Goal: Task Accomplishment & Management: Manage account settings

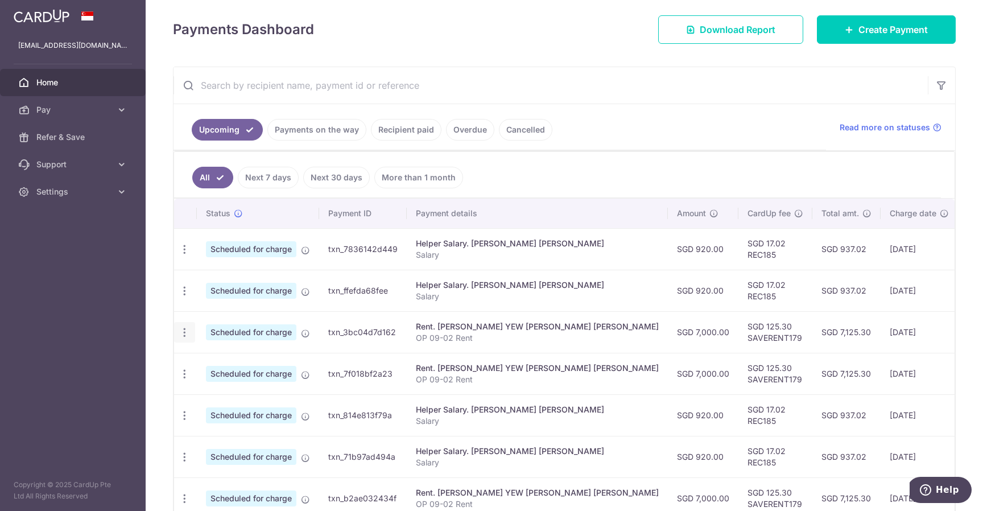
click at [178, 333] on div "Update payment Cancel payment" at bounding box center [184, 332] width 21 height 21
click at [182, 333] on icon "button" at bounding box center [185, 333] width 12 height 12
click at [212, 364] on span "Update payment" at bounding box center [245, 364] width 77 height 14
radio input "true"
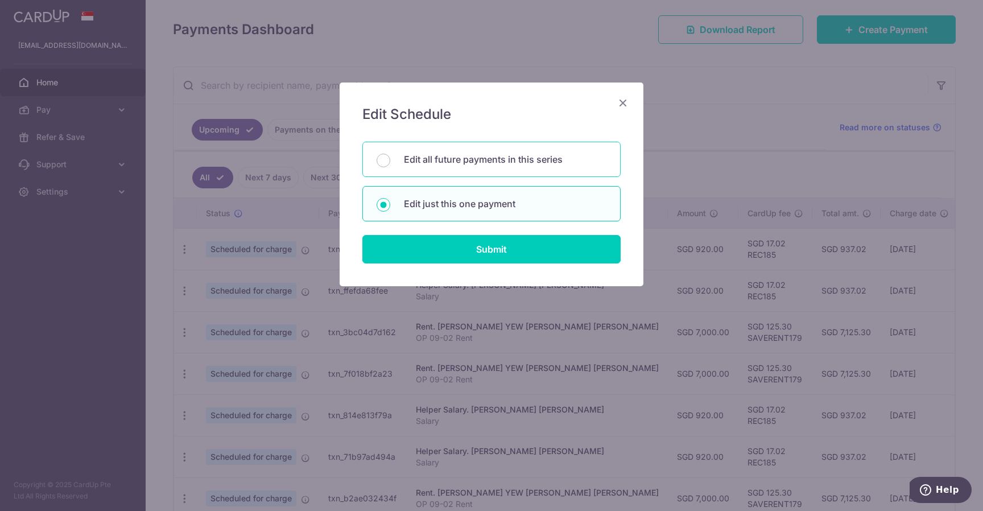
click at [486, 161] on p "Edit all future payments in this series" at bounding box center [505, 159] width 203 height 14
click at [390, 161] on input "Edit all future payments in this series" at bounding box center [384, 161] width 14 height 14
radio input "true"
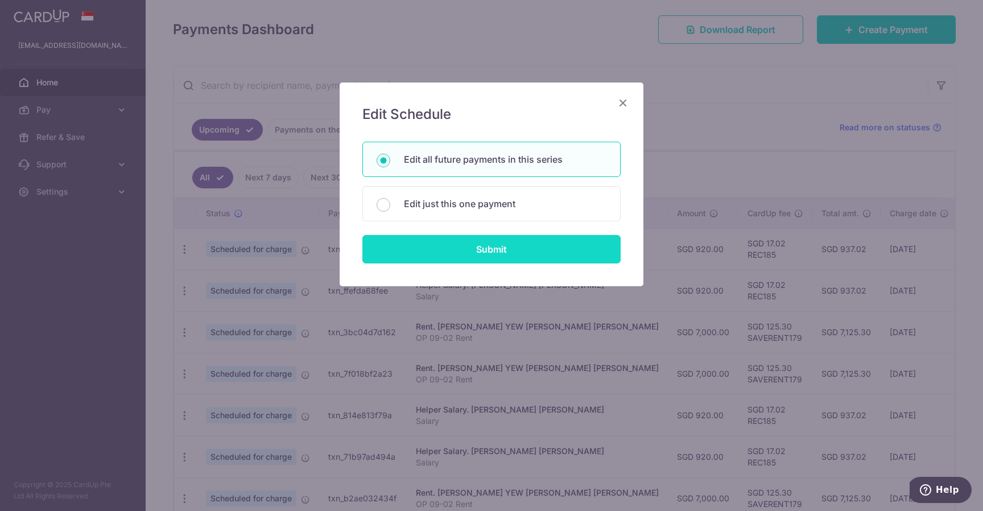
click at [490, 253] on input "Submit" at bounding box center [491, 249] width 258 height 28
radio input "true"
type input "7,000.00"
type input "OP 09-02 Rent"
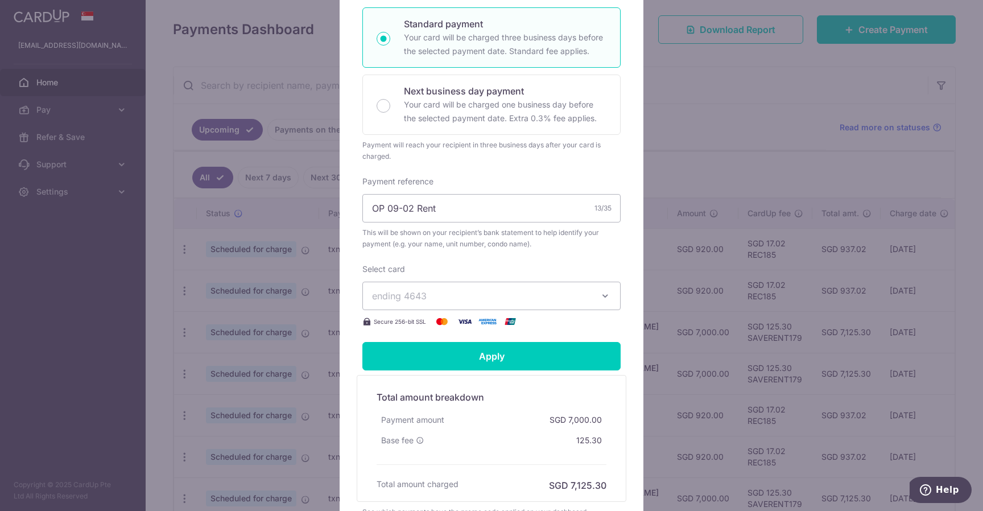
scroll to position [262, 0]
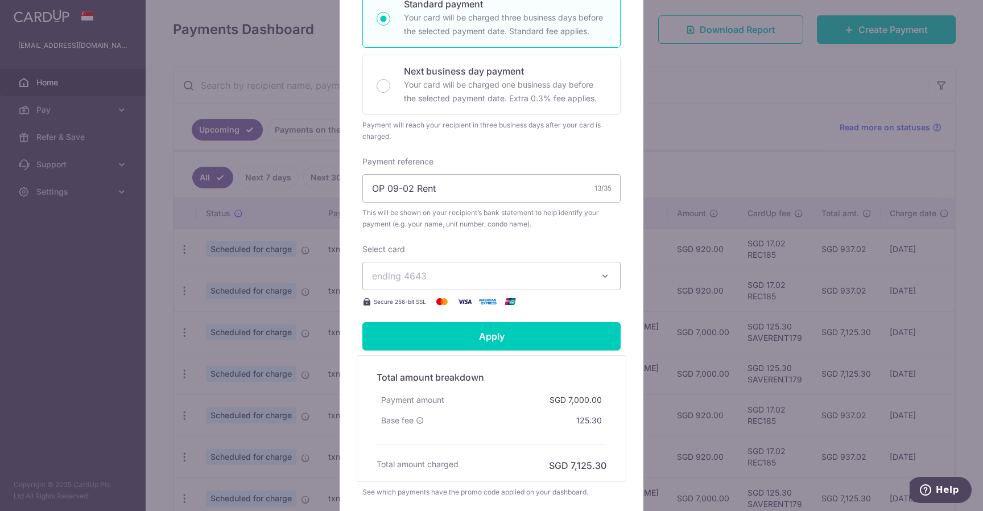
click at [466, 280] on span "ending 4643" at bounding box center [481, 276] width 218 height 14
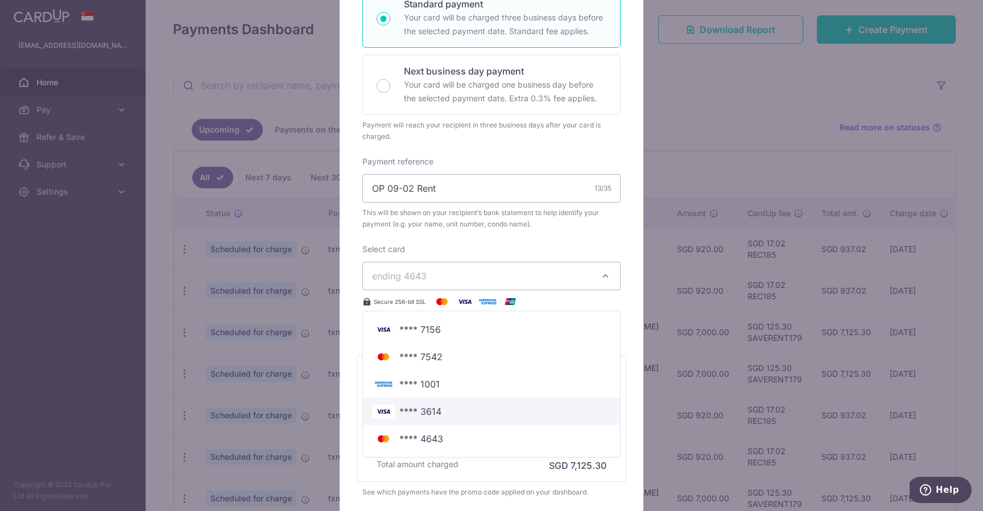
click at [452, 407] on span "**** 3614" at bounding box center [491, 411] width 239 height 14
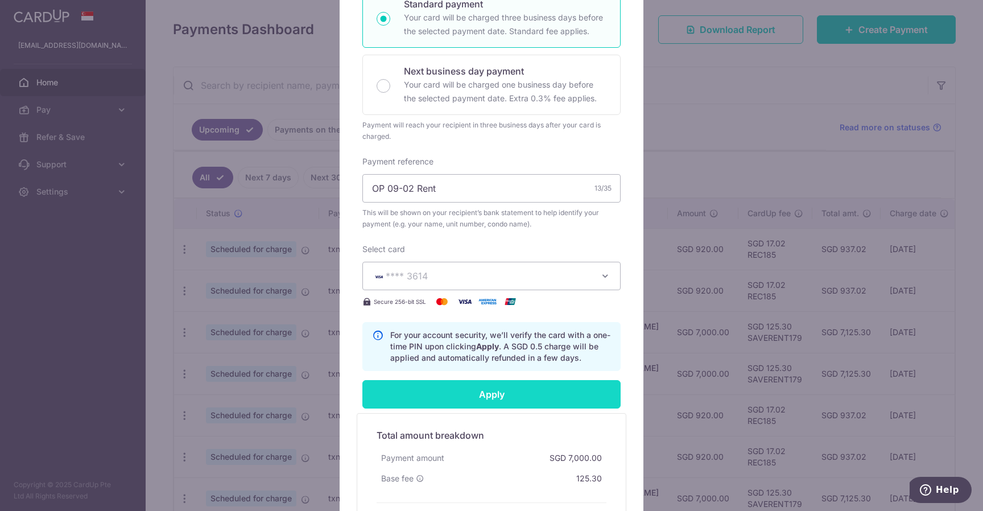
click at [445, 397] on input "Apply" at bounding box center [491, 394] width 258 height 28
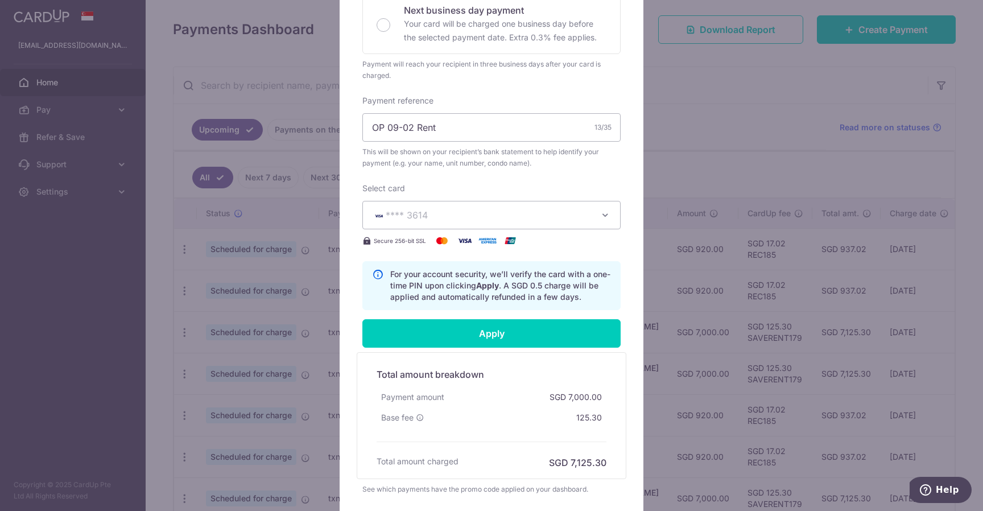
scroll to position [0, 0]
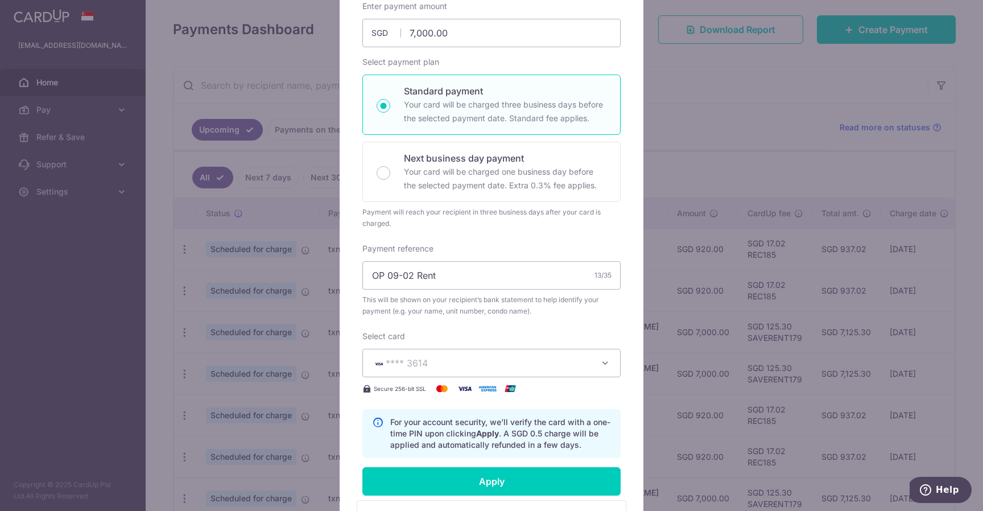
type input "Successfully Applied"
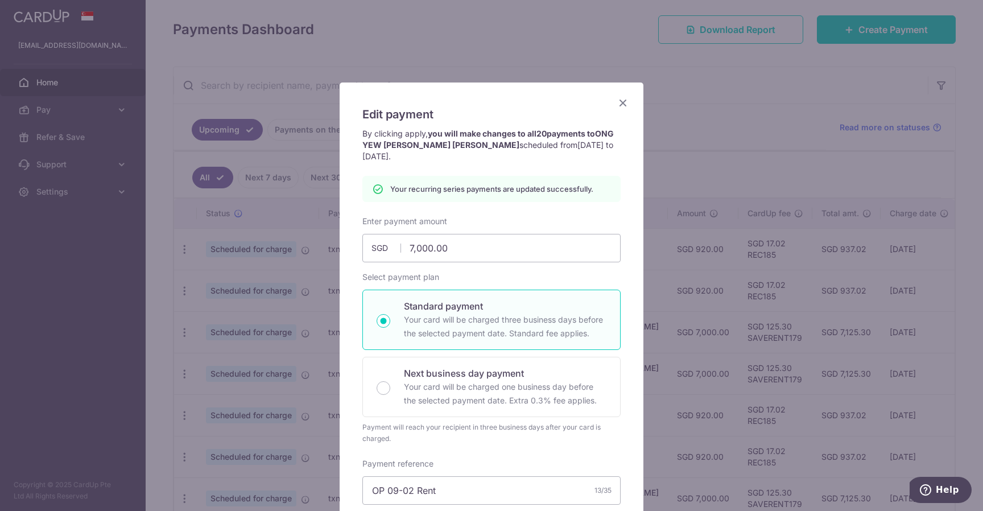
click at [620, 101] on icon "Close" at bounding box center [623, 103] width 14 height 14
